Goal: Transaction & Acquisition: Purchase product/service

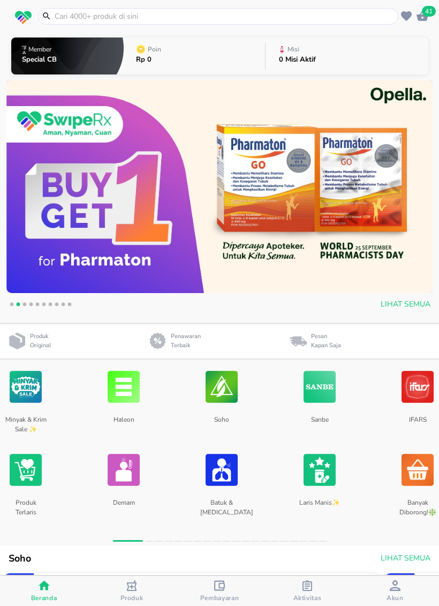
click at [315, 21] on input "text" at bounding box center [225, 16] width 342 height 11
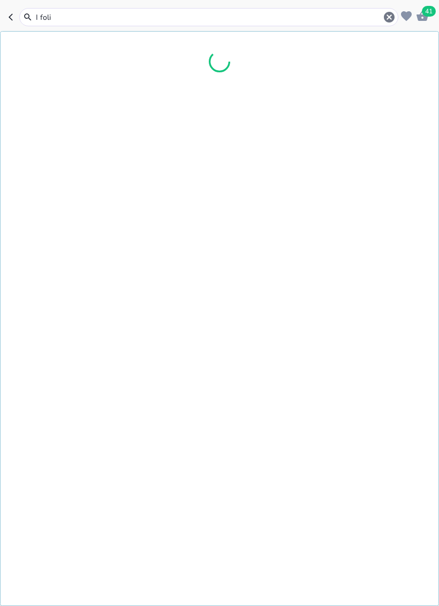
type input "I folic"
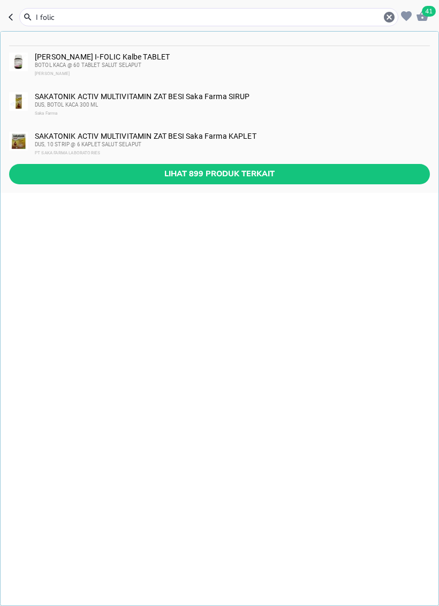
click at [267, 65] on div "BOTOL KACA @ 60 TABLET SALUT SELAPUT" at bounding box center [232, 65] width 394 height 9
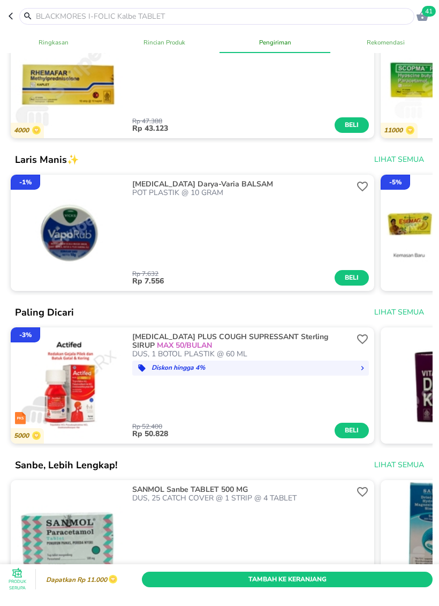
scroll to position [925, 0]
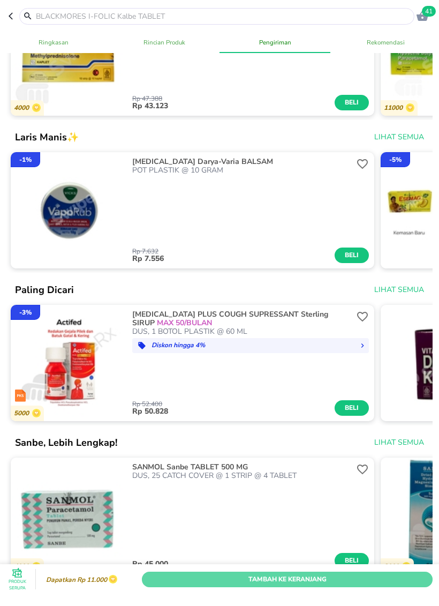
click at [358, 566] on span "Tambah Ke Keranjang" at bounding box center [287, 578] width 275 height 11
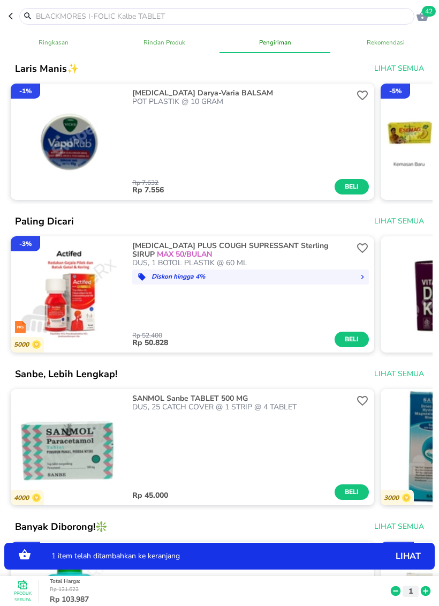
scroll to position [994, 0]
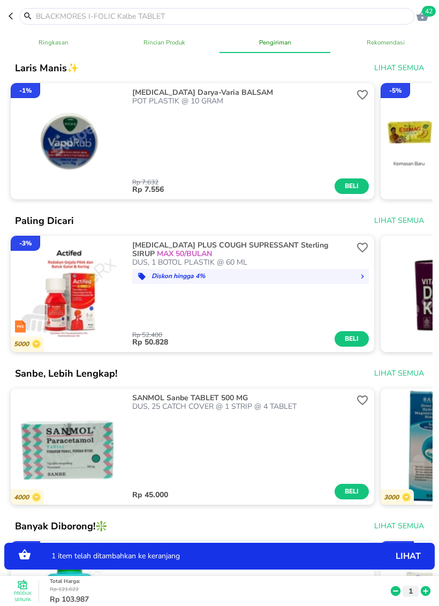
click at [428, 566] on icon at bounding box center [426, 591] width 10 height 10
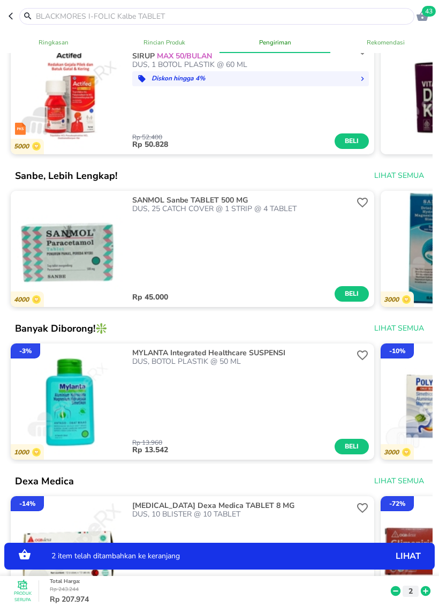
scroll to position [1206, 0]
